Goal: Transaction & Acquisition: Purchase product/service

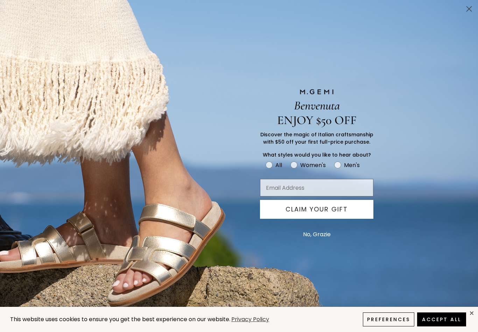
click at [470, 9] on circle "Close dialog" at bounding box center [469, 9] width 12 height 12
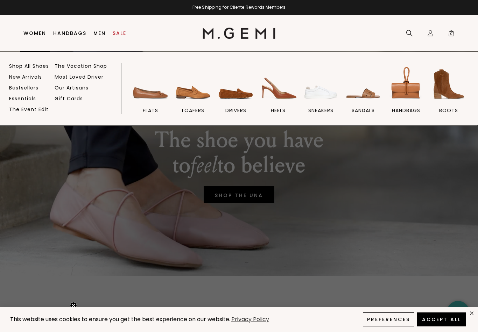
click at [145, 99] on img at bounding box center [150, 84] width 39 height 39
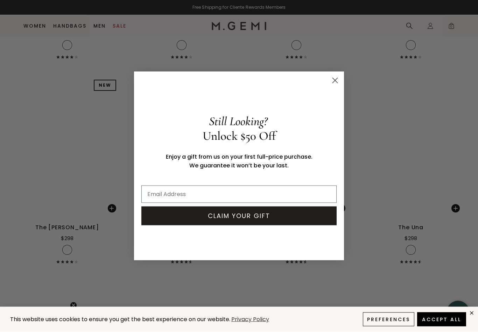
scroll to position [1263, 0]
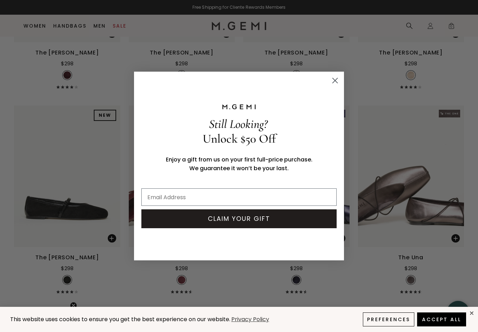
click at [337, 80] on circle "Close dialog" at bounding box center [335, 81] width 12 height 12
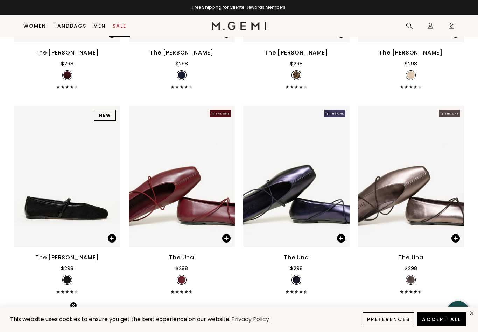
click at [122, 26] on link "Sale" at bounding box center [120, 26] width 14 height 6
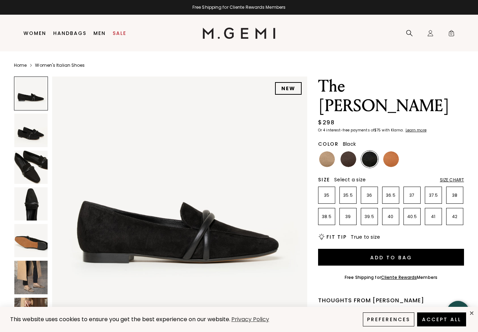
click at [36, 176] on img at bounding box center [30, 167] width 33 height 33
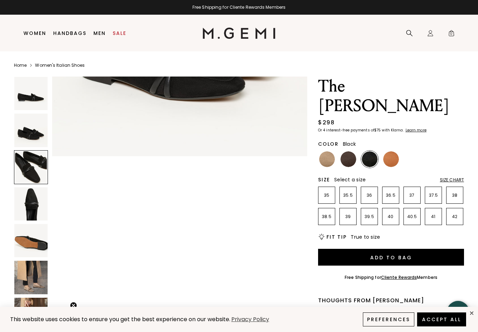
scroll to position [524, 0]
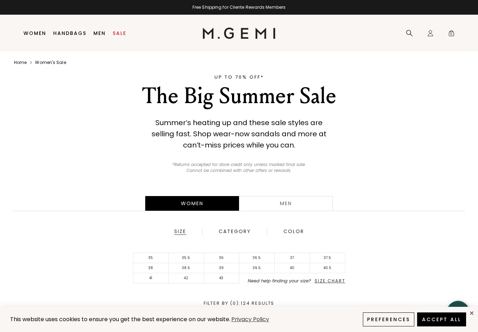
click at [155, 255] on li "35" at bounding box center [150, 258] width 35 height 10
click at [449, 322] on button "Accept All" at bounding box center [441, 320] width 49 height 14
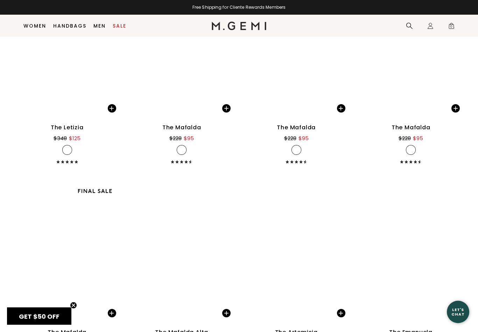
scroll to position [2212, 0]
